Goal: Find specific page/section

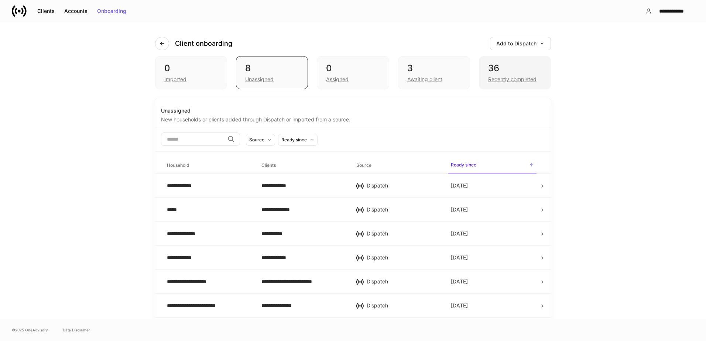
click at [492, 69] on div "36" at bounding box center [515, 68] width 54 height 12
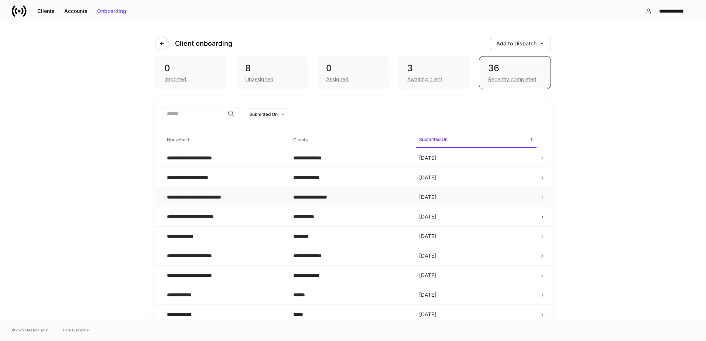
click at [252, 197] on div "**********" at bounding box center [224, 196] width 114 height 7
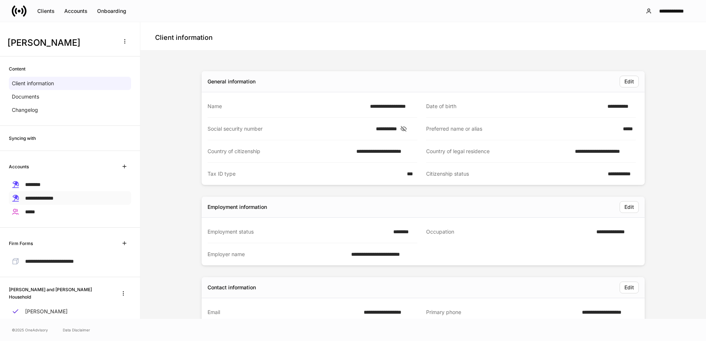
click at [43, 201] on p "**********" at bounding box center [39, 198] width 28 height 8
